Goal: Entertainment & Leisure: Consume media (video, audio)

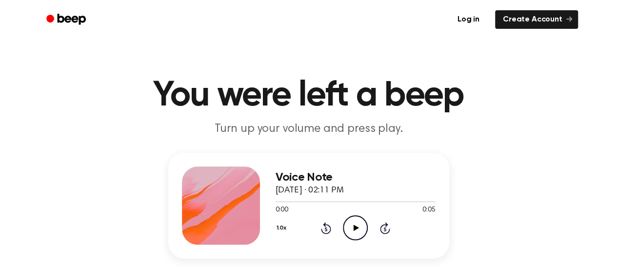
click at [354, 226] on icon at bounding box center [356, 227] width 5 height 6
click at [355, 228] on icon at bounding box center [356, 227] width 5 height 6
click at [357, 223] on icon "Play Audio" at bounding box center [355, 227] width 25 height 25
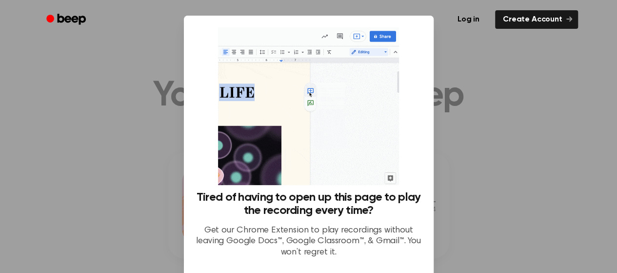
click at [494, 146] on div at bounding box center [308, 136] width 617 height 273
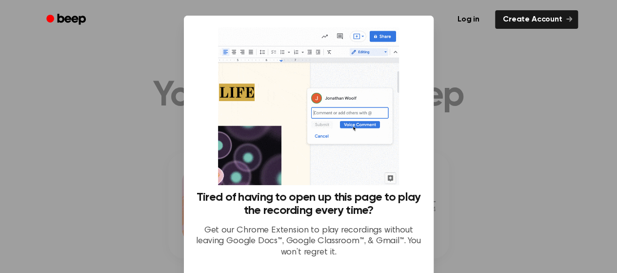
click at [551, 105] on div at bounding box center [308, 136] width 617 height 273
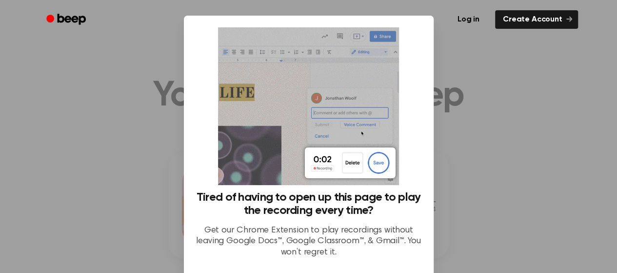
click at [129, 165] on div at bounding box center [308, 136] width 617 height 273
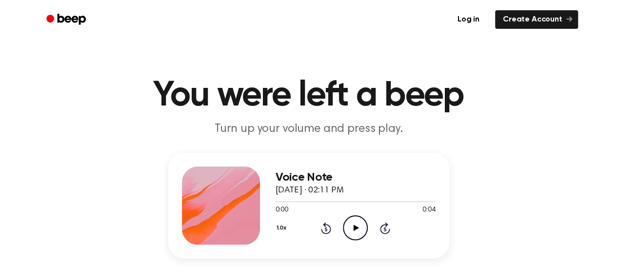
click at [354, 227] on icon at bounding box center [356, 227] width 5 height 6
click at [354, 231] on icon "Play Audio" at bounding box center [355, 227] width 25 height 25
click at [356, 226] on icon at bounding box center [356, 227] width 5 height 6
click at [353, 224] on icon "Play Audio" at bounding box center [355, 227] width 25 height 25
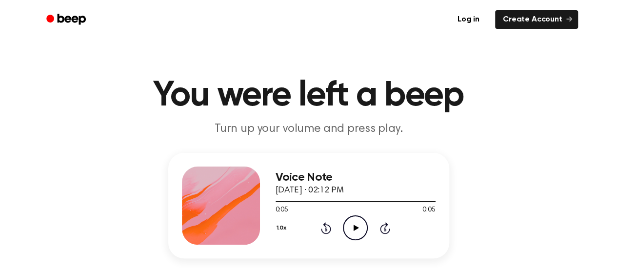
click at [353, 224] on icon "Play Audio" at bounding box center [355, 227] width 25 height 25
click at [356, 228] on icon at bounding box center [356, 227] width 5 height 6
